Goal: Contribute content

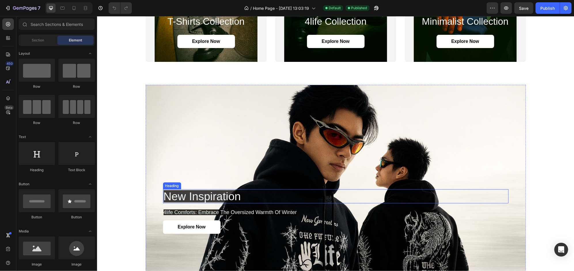
scroll to position [1037, 0]
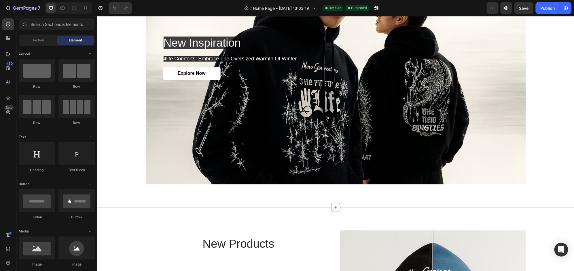
click at [551, 90] on div "new inspiration Heading 4life comforts: embrace the oversized warmth of winter …" at bounding box center [336, 57] width 466 height 253
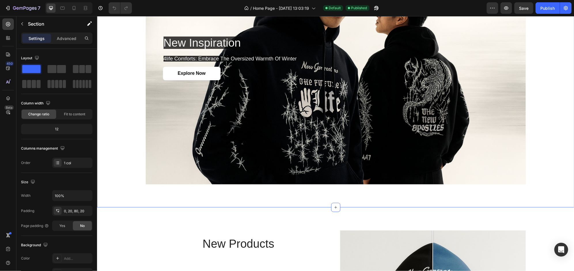
click at [540, 95] on div "new inspiration Heading 4life comforts: embrace the oversized warmth of winter …" at bounding box center [336, 57] width 466 height 253
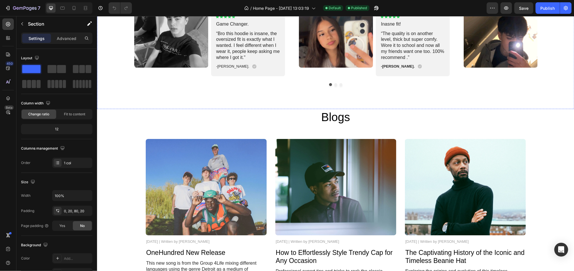
scroll to position [1689, 0]
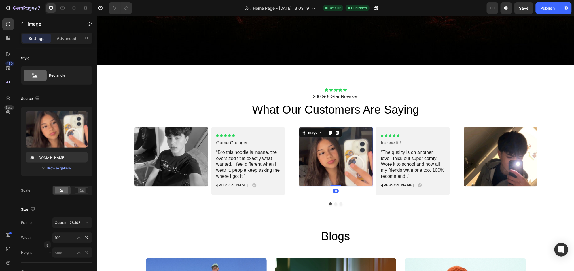
click at [356, 151] on img at bounding box center [336, 157] width 74 height 60
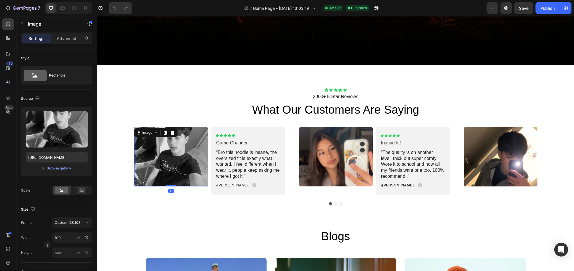
click at [195, 151] on img at bounding box center [171, 157] width 74 height 60
click at [59, 173] on div "Upload Image [URL][DOMAIN_NAME] or Browse gallery" at bounding box center [56, 142] width 71 height 70
drag, startPoint x: 153, startPoint y: 154, endPoint x: 142, endPoint y: 151, distance: 11.0
click at [153, 154] on img at bounding box center [171, 157] width 74 height 60
click at [64, 164] on div "Upload Image [URL][DOMAIN_NAME] or Browse gallery" at bounding box center [56, 142] width 71 height 70
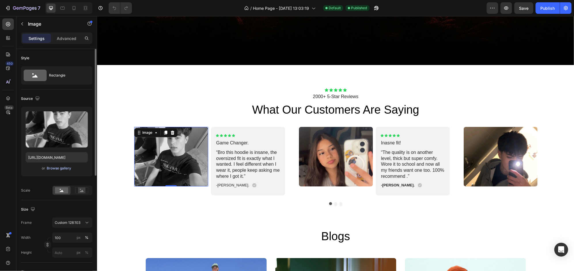
click at [64, 164] on div "Upload Image [URL][DOMAIN_NAME] or Browse gallery" at bounding box center [56, 142] width 71 height 70
click at [63, 166] on div "Browse gallery" at bounding box center [59, 168] width 24 height 5
click at [90, 171] on div "Upload Image [URL][DOMAIN_NAME] or Browse gallery" at bounding box center [56, 142] width 71 height 70
click at [71, 168] on div "Browse gallery" at bounding box center [59, 168] width 24 height 5
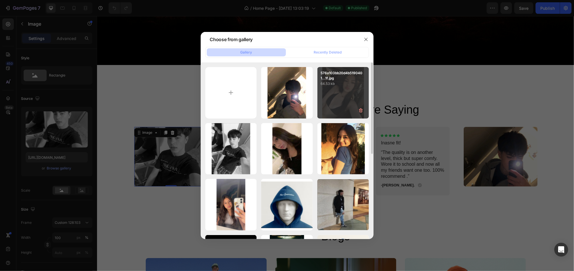
drag, startPoint x: 265, startPoint y: 141, endPoint x: 331, endPoint y: 106, distance: 74.6
click at [331, 107] on div "a3f7e00baab1b91e08b51...f1.jpg 51.86 kb 576a103bb20d4b5190401...1f.jpg 64.53 kb…" at bounding box center [287, 233] width 164 height 332
click at [333, 100] on div "576a103bb20d4b5190401...1f.jpg 64.53 kb" at bounding box center [343, 93] width 52 height 52
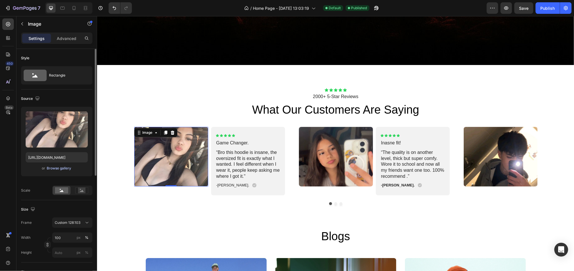
click at [67, 169] on div "Browse gallery" at bounding box center [59, 168] width 24 height 5
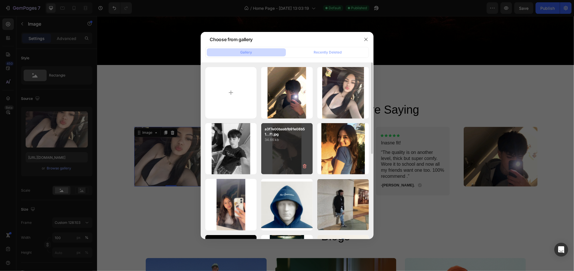
click at [275, 155] on div "a3f7e00baab1b91e08b51...f1.jpg 34.66 kb" at bounding box center [287, 149] width 52 height 52
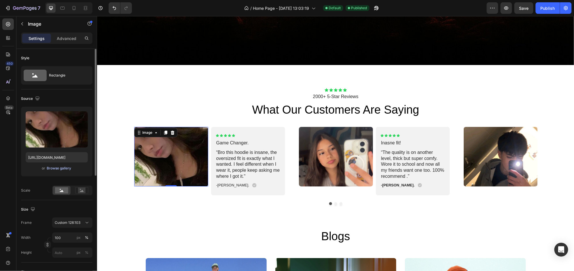
click at [69, 170] on div "Browse gallery" at bounding box center [59, 168] width 24 height 5
click at [75, 164] on div "Upload Image [URL][DOMAIN_NAME] or Browse gallery" at bounding box center [56, 142] width 71 height 70
click at [70, 168] on div "Browse gallery" at bounding box center [59, 168] width 24 height 5
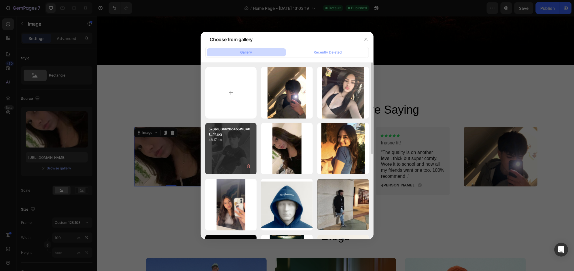
click at [238, 155] on div "576a103bb20d4b5190401...1f.jpg 48.17 kb" at bounding box center [231, 149] width 52 height 52
type input "[URL][DOMAIN_NAME]"
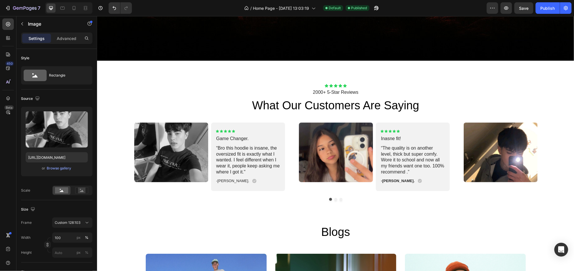
scroll to position [1693, 0]
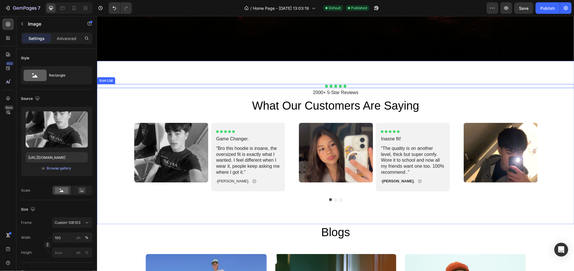
click at [210, 84] on div "Icon Icon Icon Icon Icon" at bounding box center [335, 86] width 477 height 4
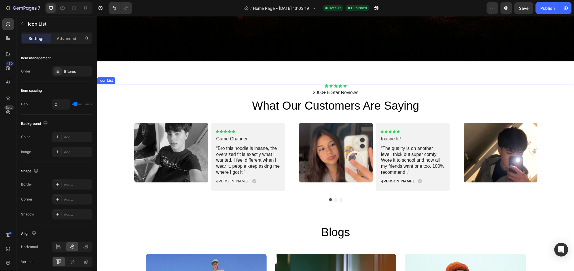
click at [210, 84] on div "Icon Icon Icon Icon Icon" at bounding box center [335, 86] width 477 height 4
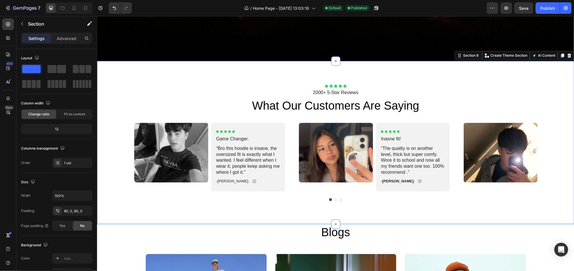
click at [179, 66] on div "Icon Icon Icon Icon Icon Icon List 2000+ 5-Star Reviews Text Block what our cus…" at bounding box center [335, 142] width 477 height 163
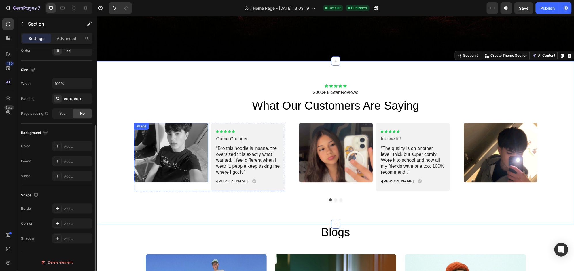
click at [183, 126] on img at bounding box center [171, 153] width 74 height 60
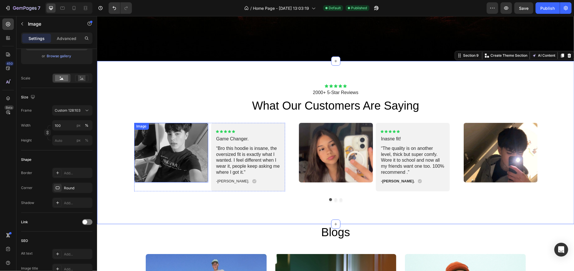
click at [183, 126] on img at bounding box center [171, 153] width 74 height 60
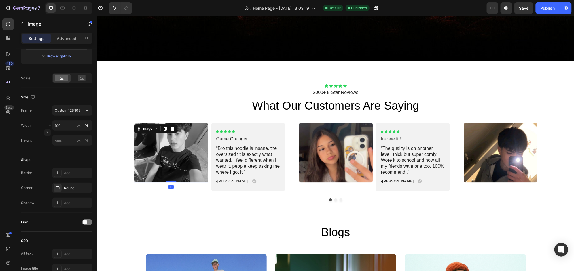
scroll to position [0, 0]
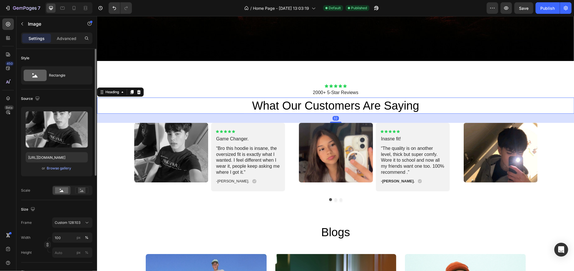
click at [199, 100] on h2 "what our customers are saying" at bounding box center [335, 105] width 477 height 16
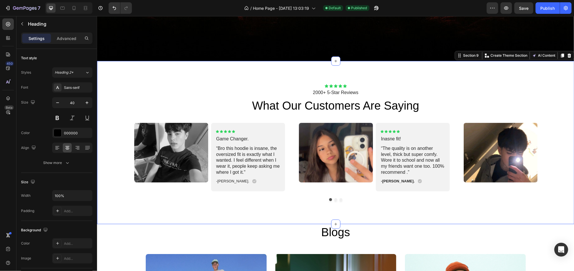
click at [208, 76] on div "Icon Icon Icon Icon Icon Icon List 2000+ 5-Star Reviews Text Block what our cus…" at bounding box center [335, 142] width 477 height 163
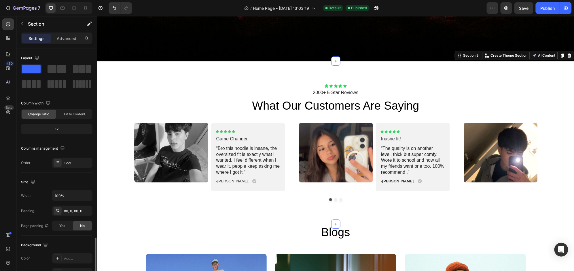
scroll to position [112, 0]
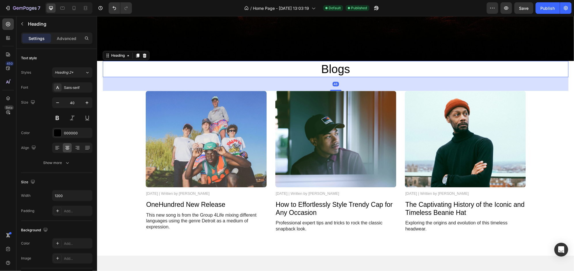
click at [231, 72] on h2 "Blogs" at bounding box center [336, 69] width 346 height 16
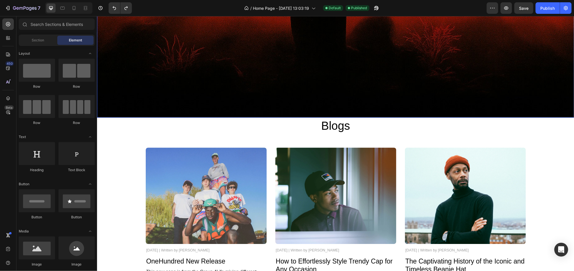
scroll to position [1616, 0]
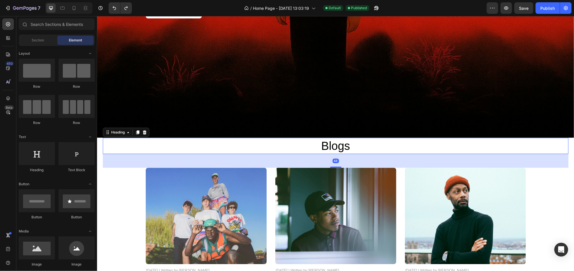
click at [228, 138] on h2 "Blogs" at bounding box center [336, 146] width 346 height 16
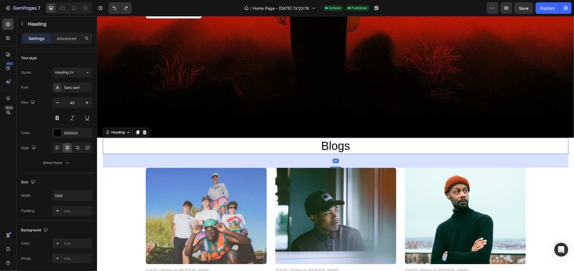
click at [229, 139] on h2 "Blogs" at bounding box center [336, 146] width 346 height 16
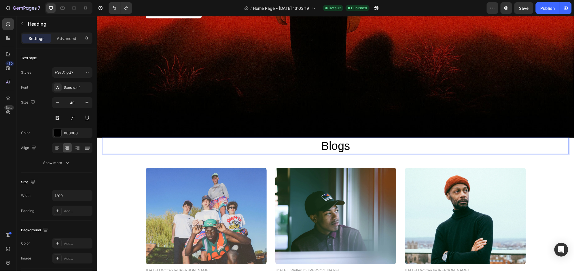
click at [231, 141] on p "Blogs" at bounding box center [335, 145] width 344 height 15
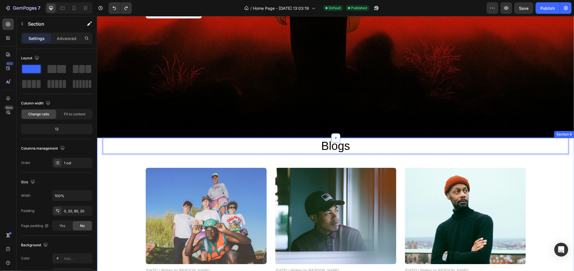
click at [220, 154] on div "Blogs Heading 48 Image [DATE] | Written by [PERSON_NAME] Text Block OneHundred …" at bounding box center [336, 224] width 466 height 172
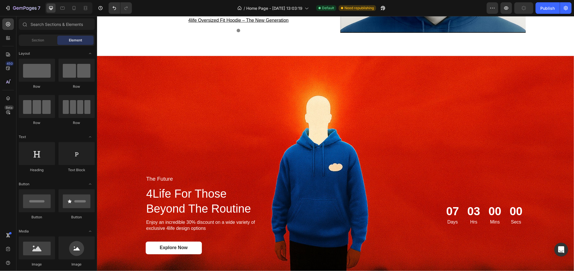
scroll to position [1354, 0]
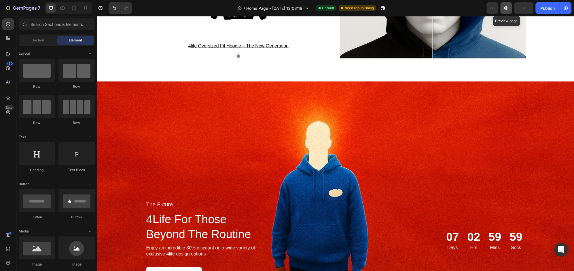
click at [503, 11] on button "button" at bounding box center [506, 8] width 12 height 12
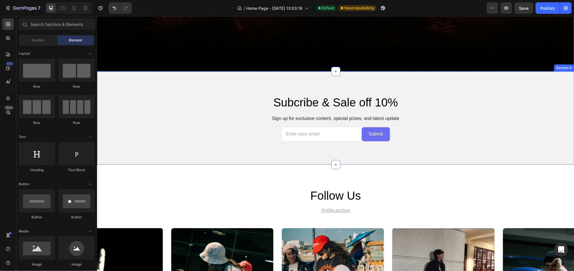
scroll to position [1700, 0]
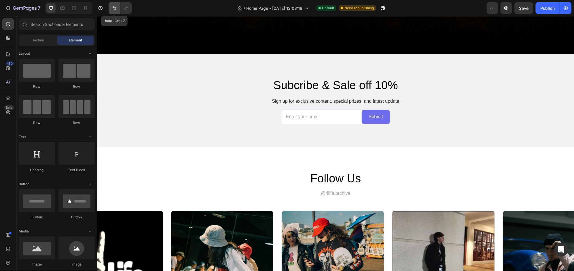
click at [113, 7] on icon "Undo/Redo" at bounding box center [114, 8] width 3 height 4
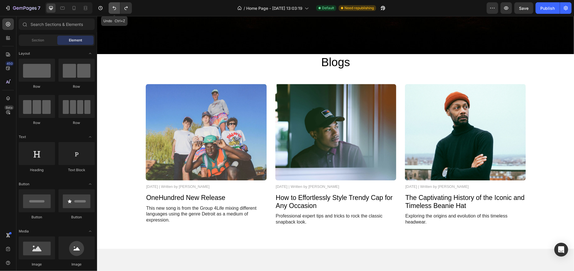
click at [113, 7] on icon "Undo/Redo" at bounding box center [114, 8] width 3 height 4
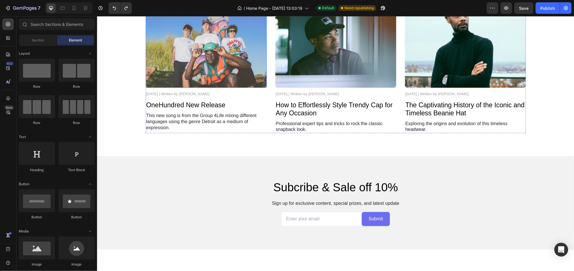
scroll to position [1854, 0]
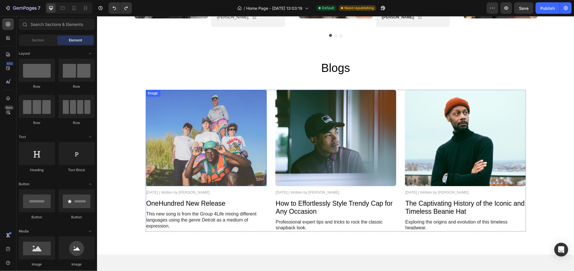
click at [231, 136] on img at bounding box center [205, 138] width 121 height 96
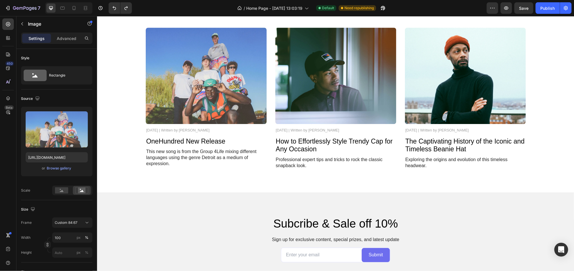
scroll to position [1553, 0]
